Goal: Task Accomplishment & Management: Use online tool/utility

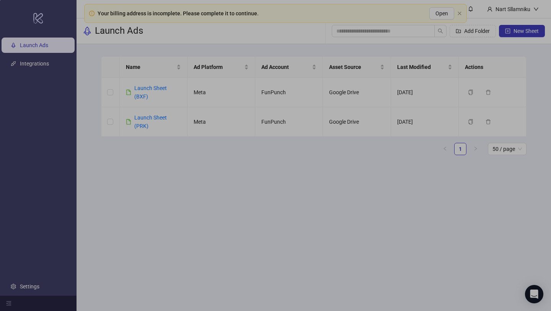
click at [82, 2] on div "0 X 0" at bounding box center [275, 155] width 551 height 311
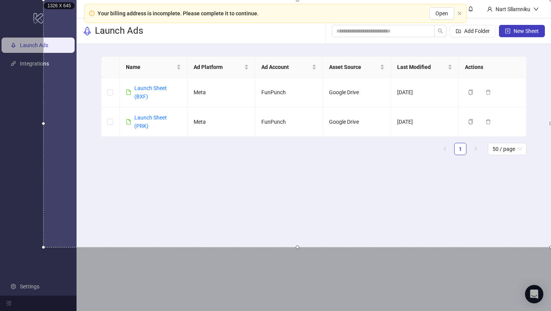
scroll to position [0, 2]
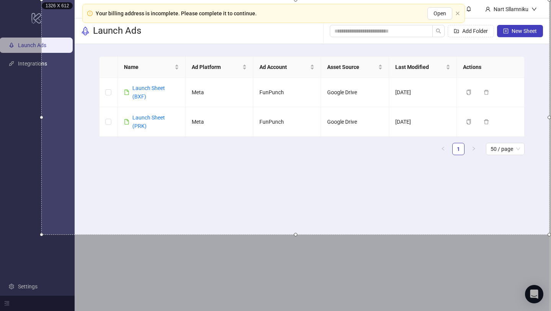
drag, startPoint x: 121, startPoint y: 75, endPoint x: 547, endPoint y: 236, distance: 456.2
click at [547, 236] on div at bounding box center [548, 234] width 3 height 3
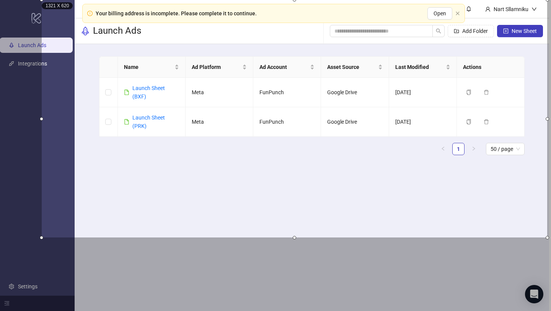
scroll to position [0, 0]
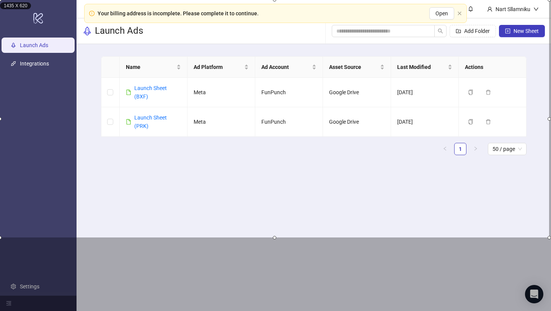
drag, startPoint x: 42, startPoint y: 119, endPoint x: 0, endPoint y: 100, distance: 46.2
click at [0, 100] on div at bounding box center [-1, 118] width 3 height 237
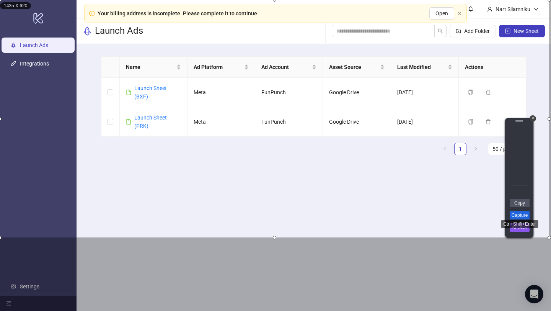
click at [520, 215] on link "Capture" at bounding box center [520, 215] width 20 height 8
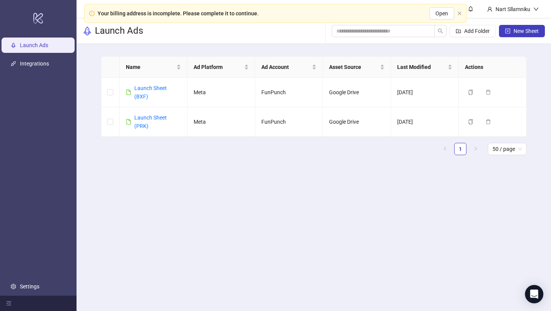
click at [461, 16] on div "Your billing address is incomplete. Please complete it to continue. Open" at bounding box center [275, 13] width 383 height 19
click at [460, 15] on icon "close" at bounding box center [459, 13] width 5 height 5
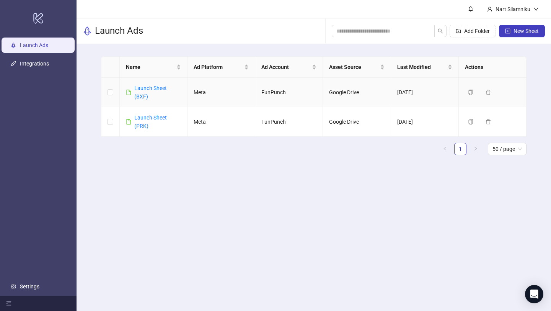
click at [176, 94] on div "Launch Sheet (BXF)" at bounding box center [157, 92] width 47 height 17
click at [151, 87] on link "Launch Sheet (BXF)" at bounding box center [150, 92] width 33 height 15
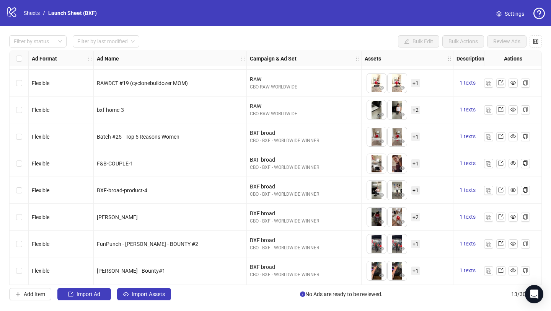
scroll to position [133, 0]
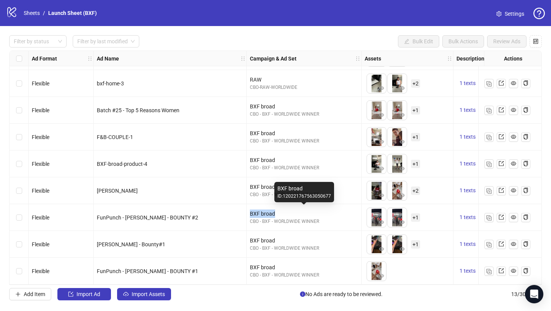
click at [344, 208] on div "BXF broad CBO - BXF - WORLDWIDE WINNER" at bounding box center [304, 217] width 115 height 27
click at [295, 15] on div "logo/logo-mobile Sheets / Launch Sheet (BXF) Settings" at bounding box center [275, 13] width 539 height 14
